Goal: Find specific page/section: Find specific page/section

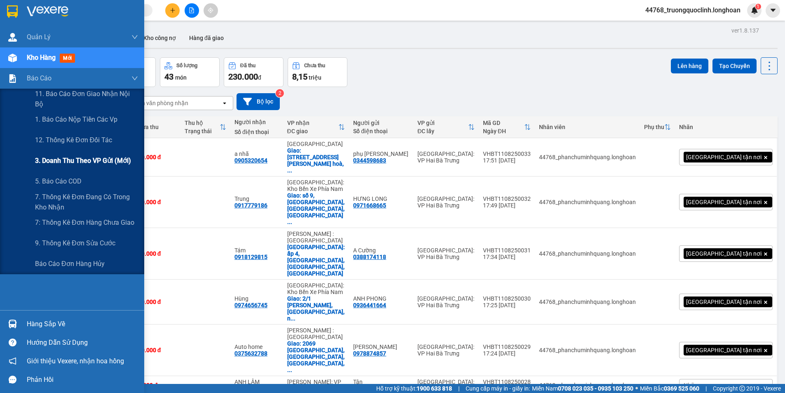
click at [68, 158] on span "3. Doanh Thu theo VP Gửi (mới)" at bounding box center [83, 160] width 96 height 10
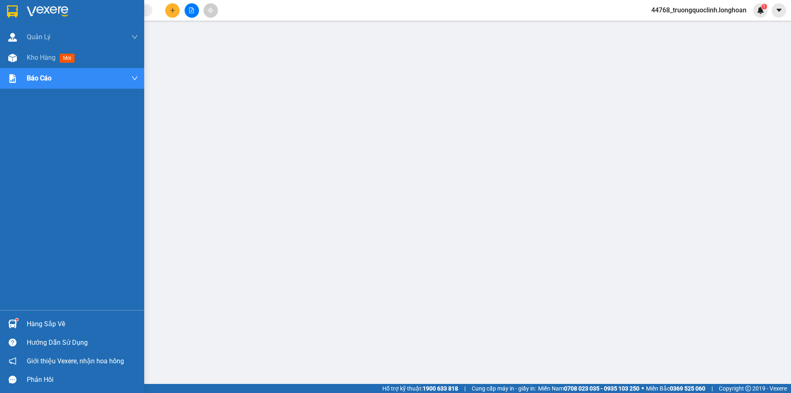
click at [16, 15] on img at bounding box center [12, 11] width 11 height 12
